Goal: Transaction & Acquisition: Obtain resource

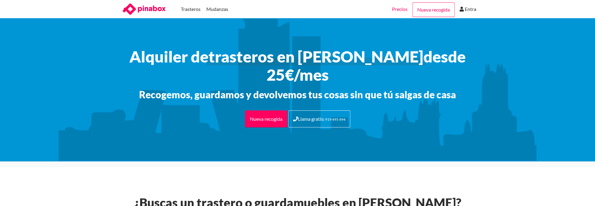
click at [400, 8] on link "Precios" at bounding box center [400, 9] width 16 height 18
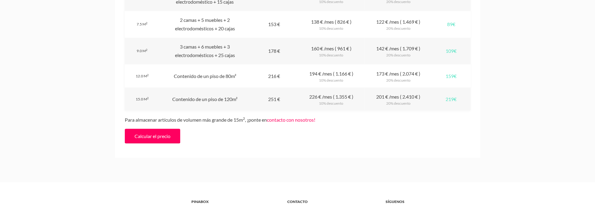
scroll to position [730, 0]
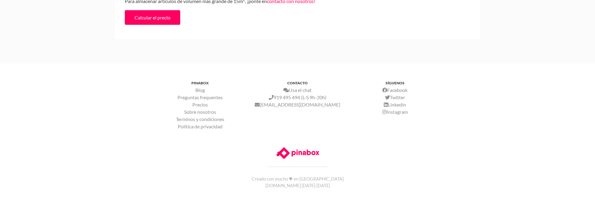
scroll to position [923, 0]
click at [197, 109] on link "Sobre nosotros" at bounding box center [200, 112] width 32 height 6
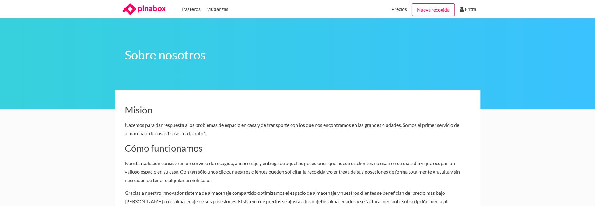
click at [144, 8] on icon at bounding box center [144, 9] width 46 height 12
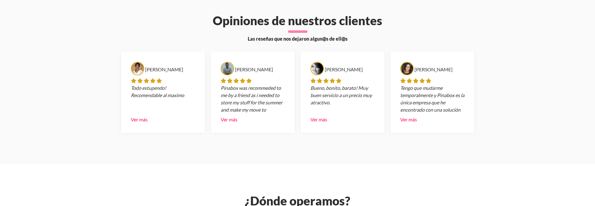
scroll to position [1642, 0]
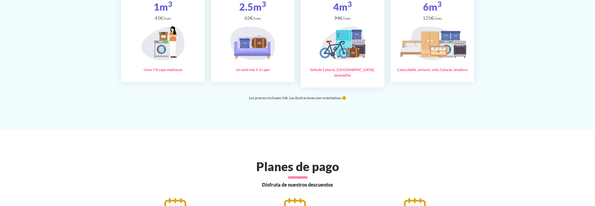
scroll to position [1034, 0]
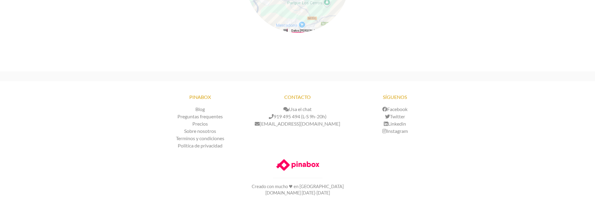
scroll to position [2859, 0]
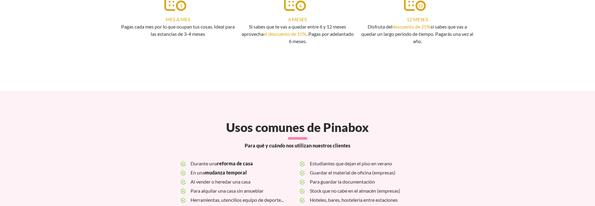
scroll to position [1460, 0]
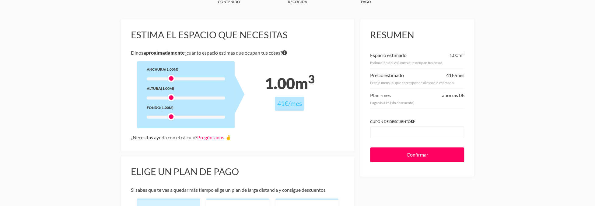
scroll to position [61, 0]
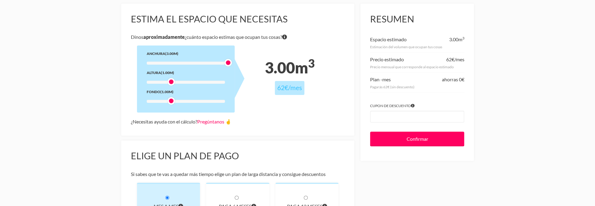
drag, startPoint x: 174, startPoint y: 81, endPoint x: 232, endPoint y: 85, distance: 58.3
click at [232, 85] on div "Anchura (3.00m) Altura (1.00m) Fondo (1.00m)" at bounding box center [186, 79] width 98 height 67
drag, startPoint x: 175, startPoint y: 103, endPoint x: 231, endPoint y: 103, distance: 55.3
click at [231, 103] on div "Anchura (3.00m) Altura (3.00m) Fondo (1.00m)" at bounding box center [186, 79] width 98 height 67
drag, startPoint x: 173, startPoint y: 126, endPoint x: 184, endPoint y: 131, distance: 11.8
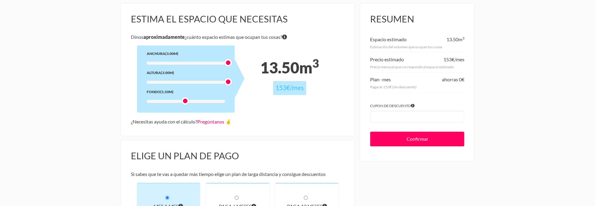
click at [184, 113] on div "Anchura (3.00m) Altura (3.00m) Fondo (1.50m)" at bounding box center [186, 79] width 98 height 67
drag, startPoint x: 187, startPoint y: 127, endPoint x: 265, endPoint y: 144, distance: 80.5
click at [257, 134] on div "Estima el espacio que necesitas Dinos aproximadamente ¿cuánto espacio estimas q…" at bounding box center [237, 70] width 233 height 132
click at [298, 136] on div "Estima el espacio que necesitas Dinos aproximadamente ¿cuánto espacio estimas q…" at bounding box center [237, 70] width 233 height 132
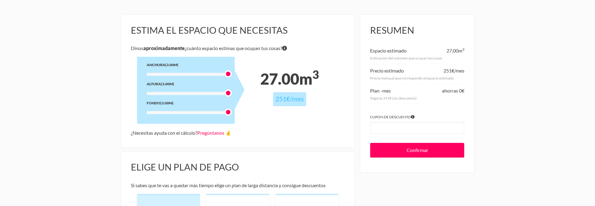
scroll to position [0, 0]
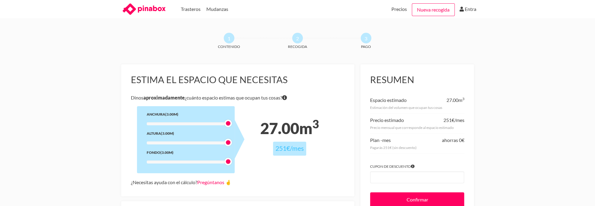
click at [165, 10] on icon at bounding box center [151, 8] width 28 height 7
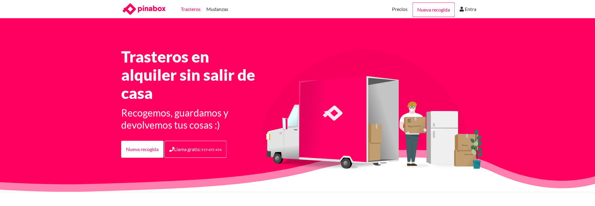
click at [193, 8] on link "Trasteros" at bounding box center [191, 9] width 20 height 18
click at [392, 9] on link "Precios" at bounding box center [400, 9] width 16 height 18
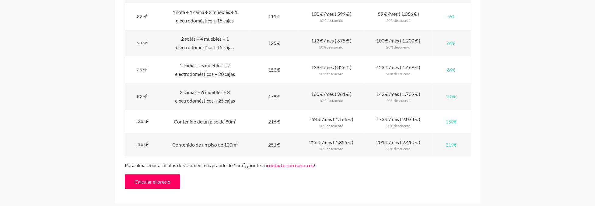
scroll to position [730, 0]
